Goal: Task Accomplishment & Management: Use online tool/utility

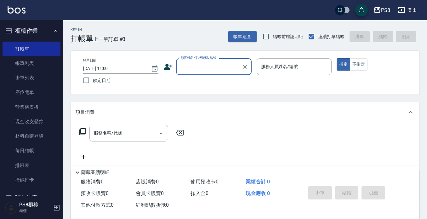
scroll to position [4, 0]
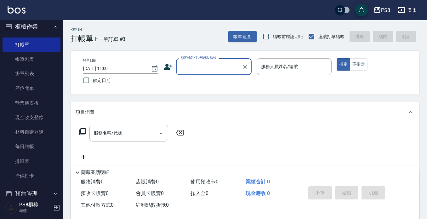
click at [166, 60] on div "顧客姓名/手機號碼/編號 顧客姓名/手機號碼/編號" at bounding box center [207, 66] width 88 height 17
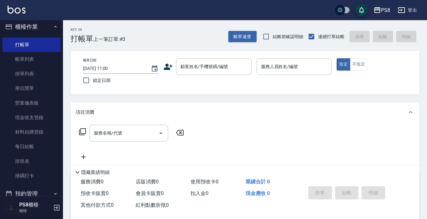
click at [167, 62] on icon at bounding box center [167, 66] width 9 height 9
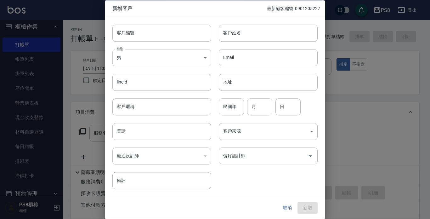
click at [176, 51] on body "PS8 登出 櫃檯作業 打帳單 帳單列表 掛單列表 座位開單 營業儀表板 現金收支登錄 材料自購登錄 每日結帳 排班表 掃碼打卡 預約管理 預約管理 單日預約…" at bounding box center [215, 153] width 430 height 307
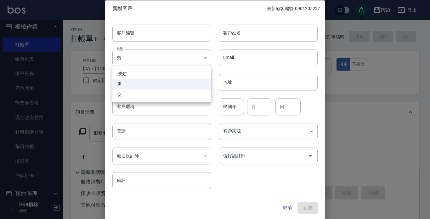
click at [179, 94] on li "女" at bounding box center [161, 94] width 99 height 10
type input "[DEMOGRAPHIC_DATA]"
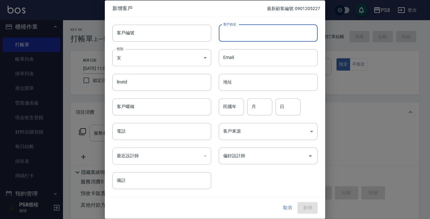
click at [261, 37] on input "客戶姓名" at bounding box center [268, 33] width 99 height 17
type input "[PERSON_NAME]"
click at [187, 125] on input "電話" at bounding box center [161, 131] width 99 height 17
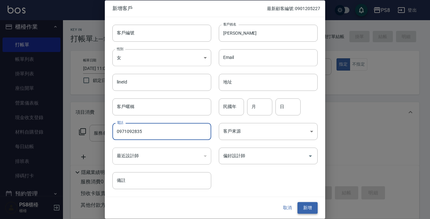
type input "0971092835"
click at [307, 202] on button "新增" at bounding box center [308, 208] width 20 height 12
click at [349, 100] on div at bounding box center [215, 109] width 430 height 219
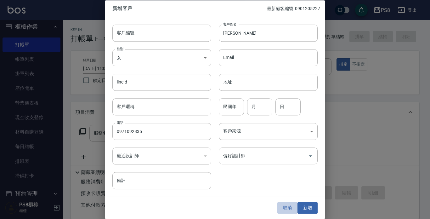
click at [289, 204] on button "取消" at bounding box center [287, 208] width 20 height 12
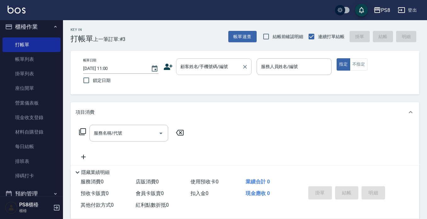
click at [190, 71] on input "顧客姓名/手機號碼/編號" at bounding box center [209, 66] width 60 height 11
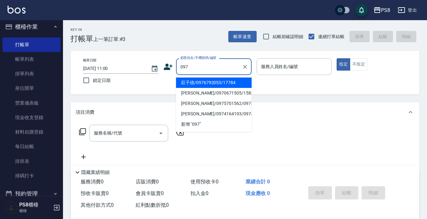
type input "0971"
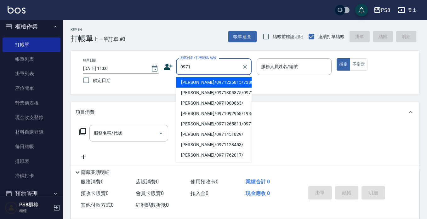
scroll to position [126, 0]
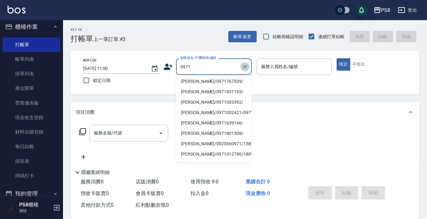
click at [244, 64] on icon "Clear" at bounding box center [245, 67] width 6 height 6
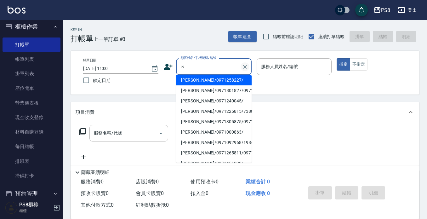
scroll to position [0, 0]
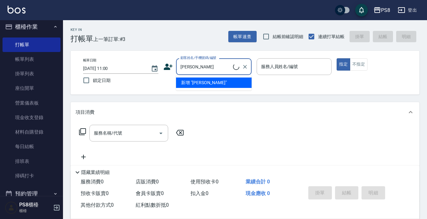
click at [194, 69] on input "[PERSON_NAME]" at bounding box center [206, 66] width 54 height 11
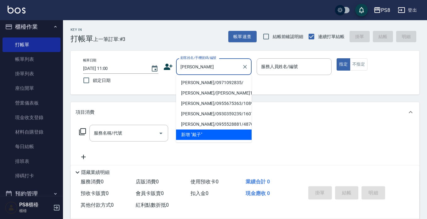
click at [199, 80] on li "[PERSON_NAME]/0971092835/" at bounding box center [214, 82] width 76 height 10
type input "[PERSON_NAME]/0971092835/"
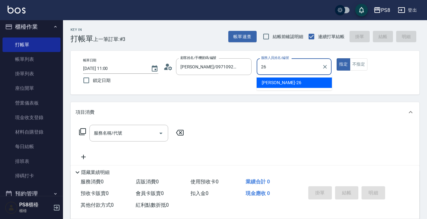
click at [287, 80] on div "苡真 -26" at bounding box center [294, 82] width 75 height 10
click at [121, 127] on div "服務名稱/代號" at bounding box center [128, 133] width 79 height 17
type input "苡真-26"
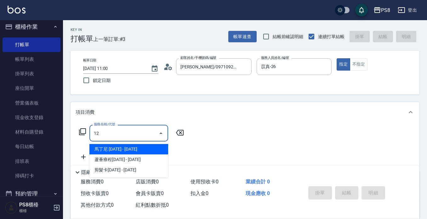
type input "1"
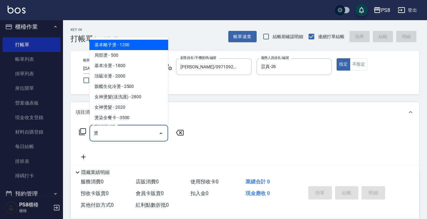
click at [131, 39] on ul "基本離子燙 - 1200 局部燙 - 500 基本冷燙 - 1800 頂級冷燙 - 2000 旗艦生化冷燙 - 2500 女神燙髮(送洗護) - 2800 女…" at bounding box center [128, 81] width 79 height 88
click at [133, 42] on span "基本離子燙 - 1200" at bounding box center [128, 45] width 79 height 10
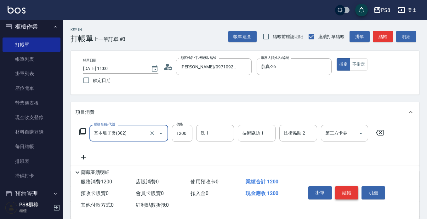
type input "基本離子燙(302)"
click at [341, 189] on button "結帳" at bounding box center [347, 192] width 24 height 13
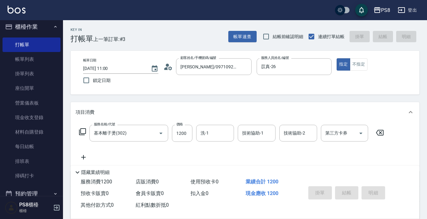
type input "[DATE] 12:06"
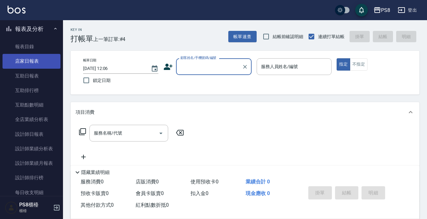
scroll to position [225, 0]
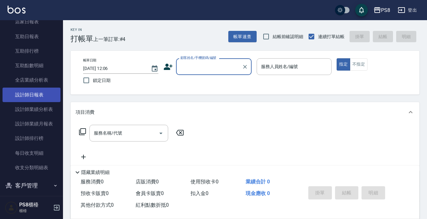
click at [42, 92] on link "設計師日報表" at bounding box center [32, 95] width 58 height 14
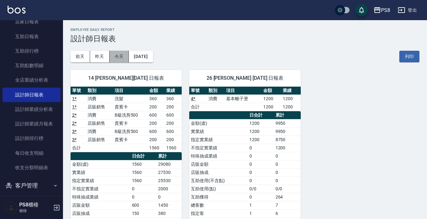
click at [118, 56] on button "今天" at bounding box center [120, 57] width 20 height 12
click at [103, 57] on button "昨天" at bounding box center [100, 57] width 20 height 12
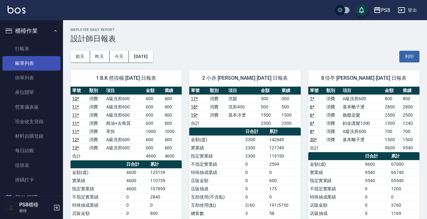
click at [37, 60] on link "帳單列表" at bounding box center [32, 63] width 58 height 14
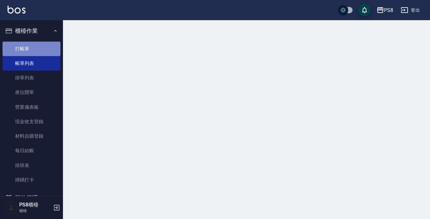
click at [37, 42] on link "打帳單" at bounding box center [32, 49] width 58 height 14
